Goal: Task Accomplishment & Management: Use online tool/utility

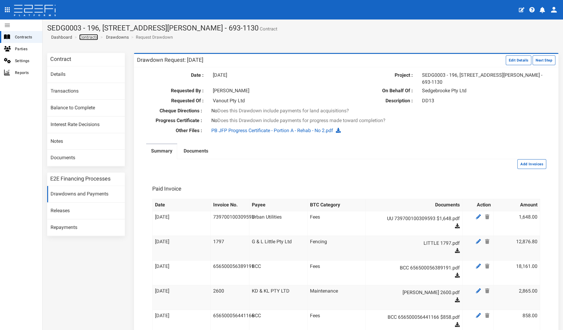
click at [91, 34] on link "Contracts" at bounding box center [88, 37] width 19 height 6
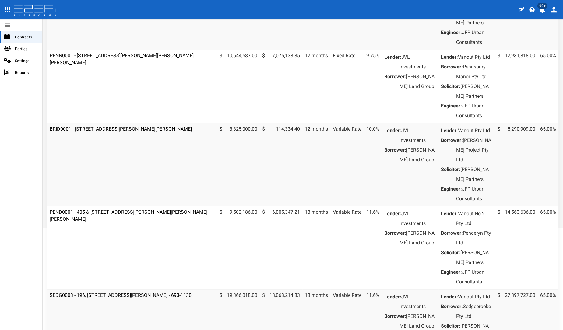
scroll to position [168, 0]
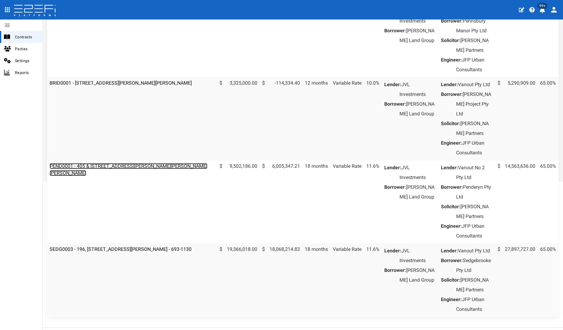
click at [116, 176] on link "PEND0001 - 405 & [STREET_ADDRESS][PERSON_NAME][PERSON_NAME][PERSON_NAME]" at bounding box center [129, 169] width 158 height 13
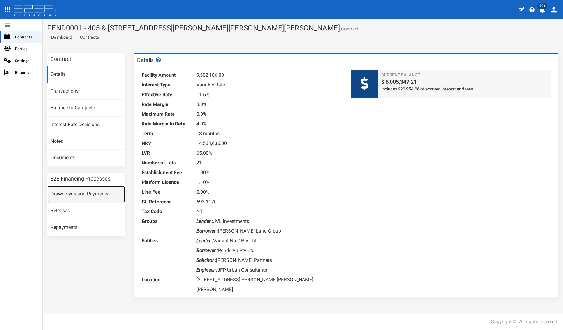
click at [99, 194] on link "Drawdowns and Payments" at bounding box center [86, 194] width 78 height 16
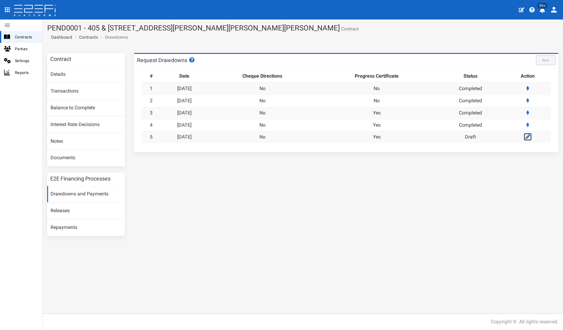
click at [526, 139] on icon at bounding box center [528, 136] width 5 height 5
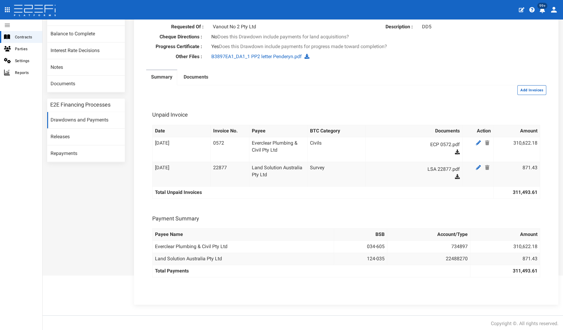
scroll to position [34, 0]
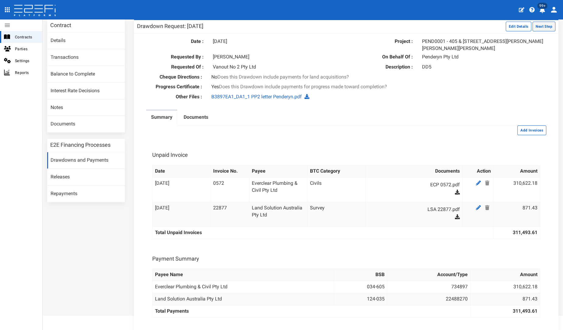
click at [533, 28] on button "Next Step" at bounding box center [544, 27] width 23 height 10
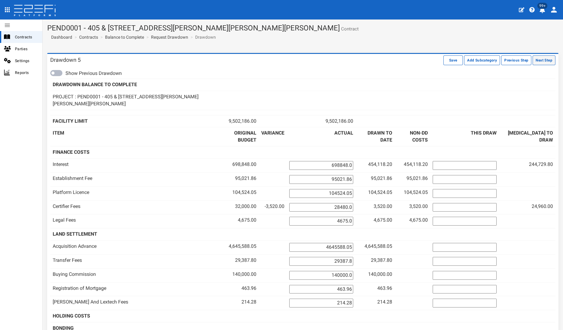
click at [546, 57] on button "Next Step" at bounding box center [544, 60] width 23 height 10
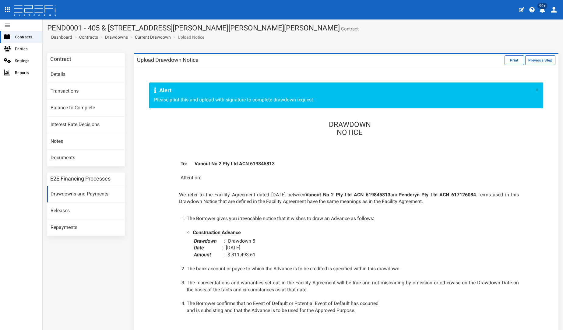
scroll to position [0, 0]
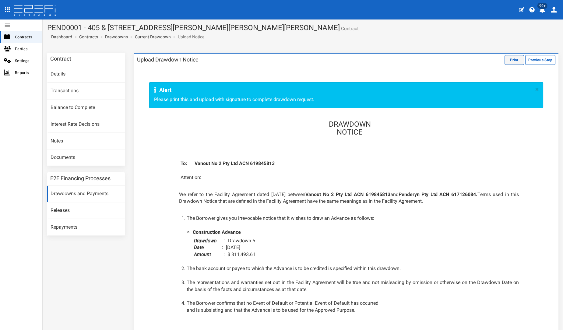
click at [505, 60] on button "Print" at bounding box center [514, 60] width 19 height 10
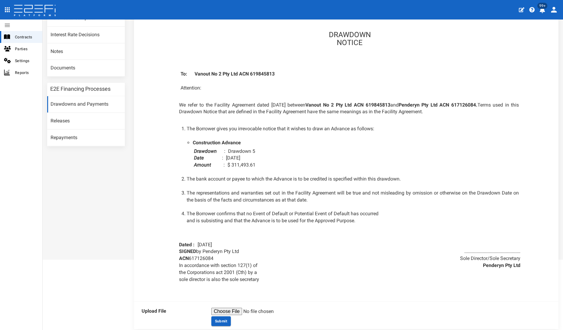
scroll to position [92, 0]
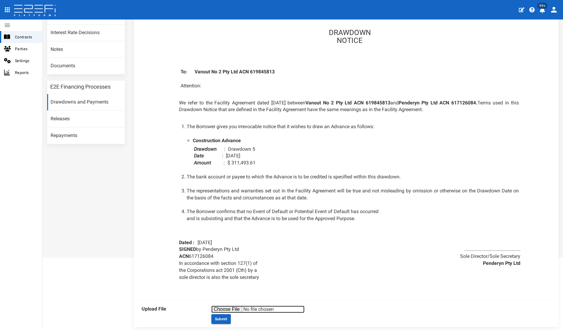
click at [226, 310] on input "file" at bounding box center [257, 309] width 93 height 7
type input "C:\fakepath\405 & 407 [PERSON_NAME] DD5.pdf"
click at [218, 316] on button "Submit" at bounding box center [220, 319] width 19 height 10
